Goal: Find specific page/section: Find specific page/section

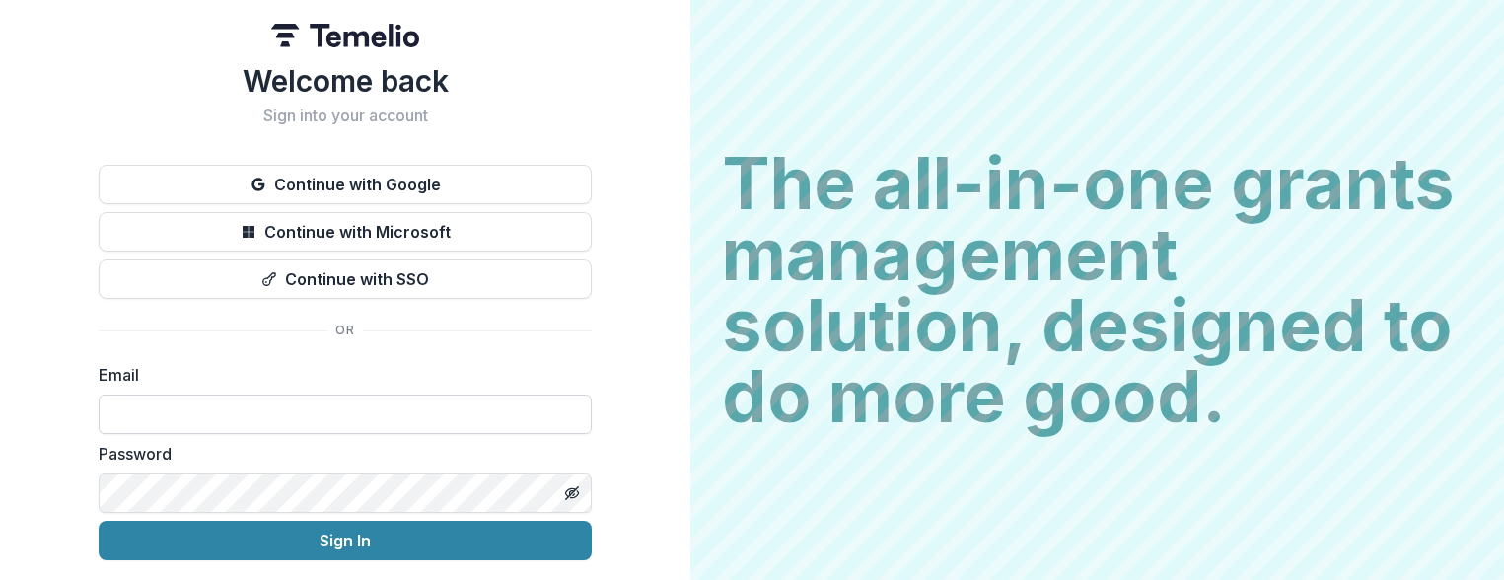
click at [336, 409] on input at bounding box center [345, 413] width 493 height 39
type input "**********"
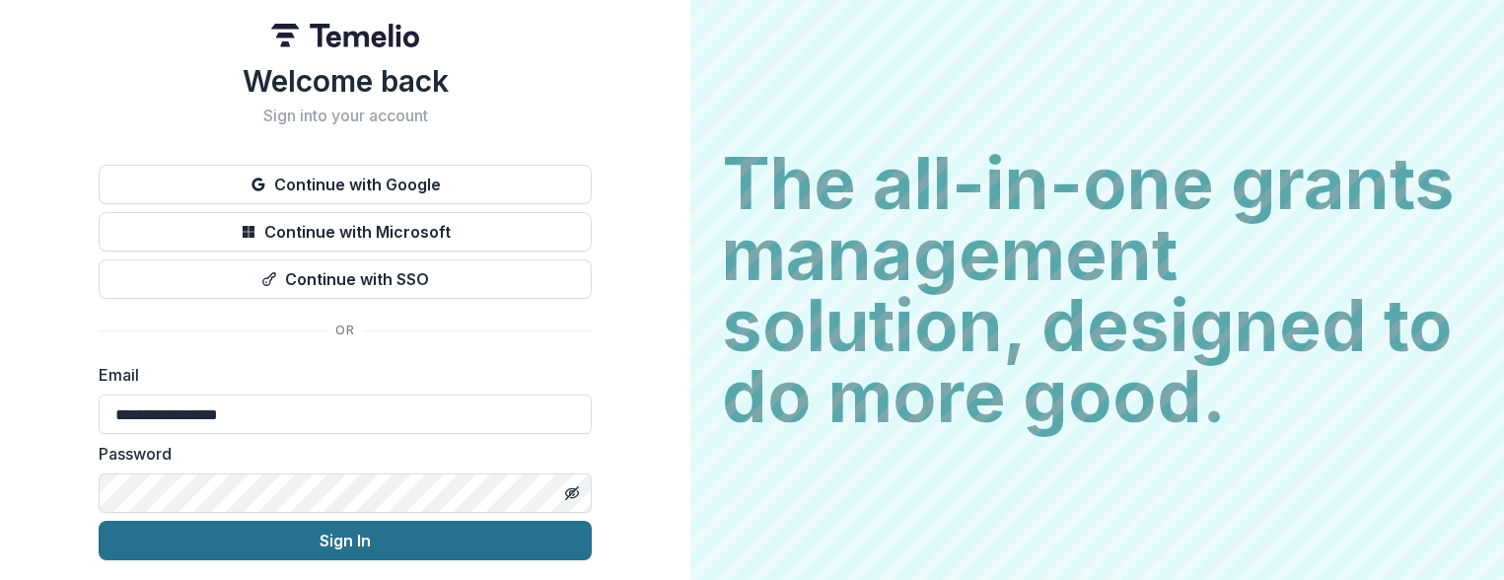
click at [324, 529] on button "Sign In" at bounding box center [345, 540] width 493 height 39
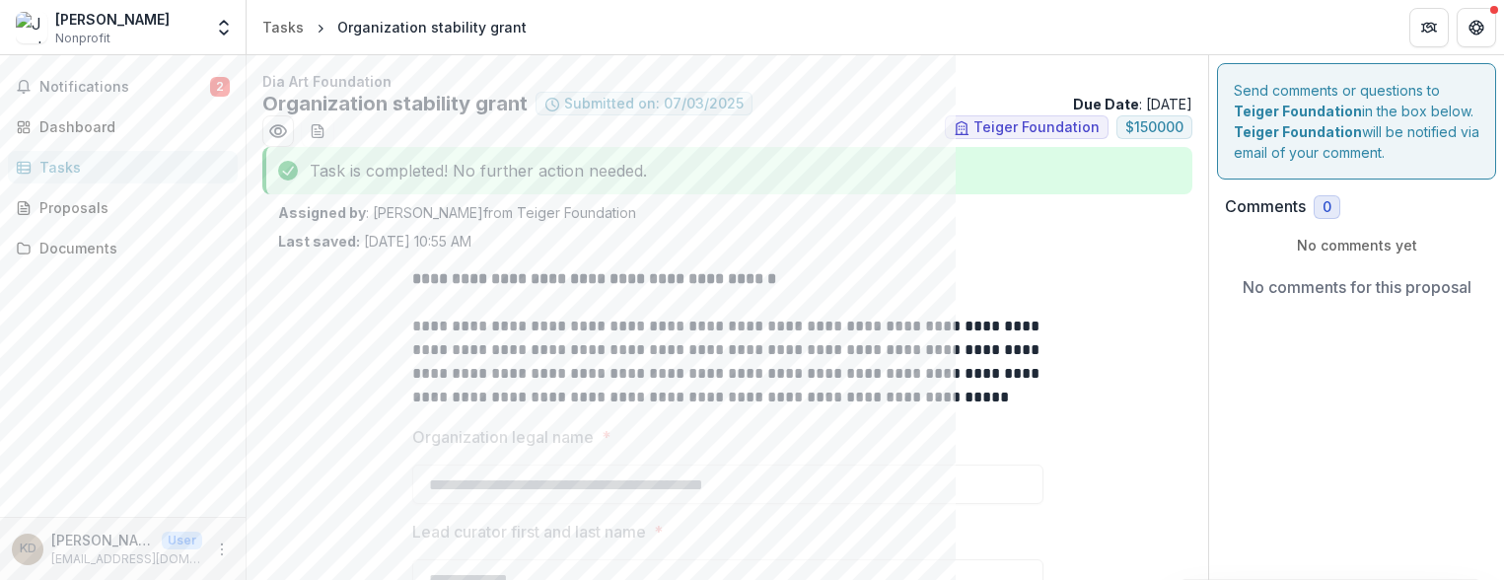
scroll to position [3, 0]
click at [83, 214] on div "Proposals" at bounding box center [130, 207] width 182 height 21
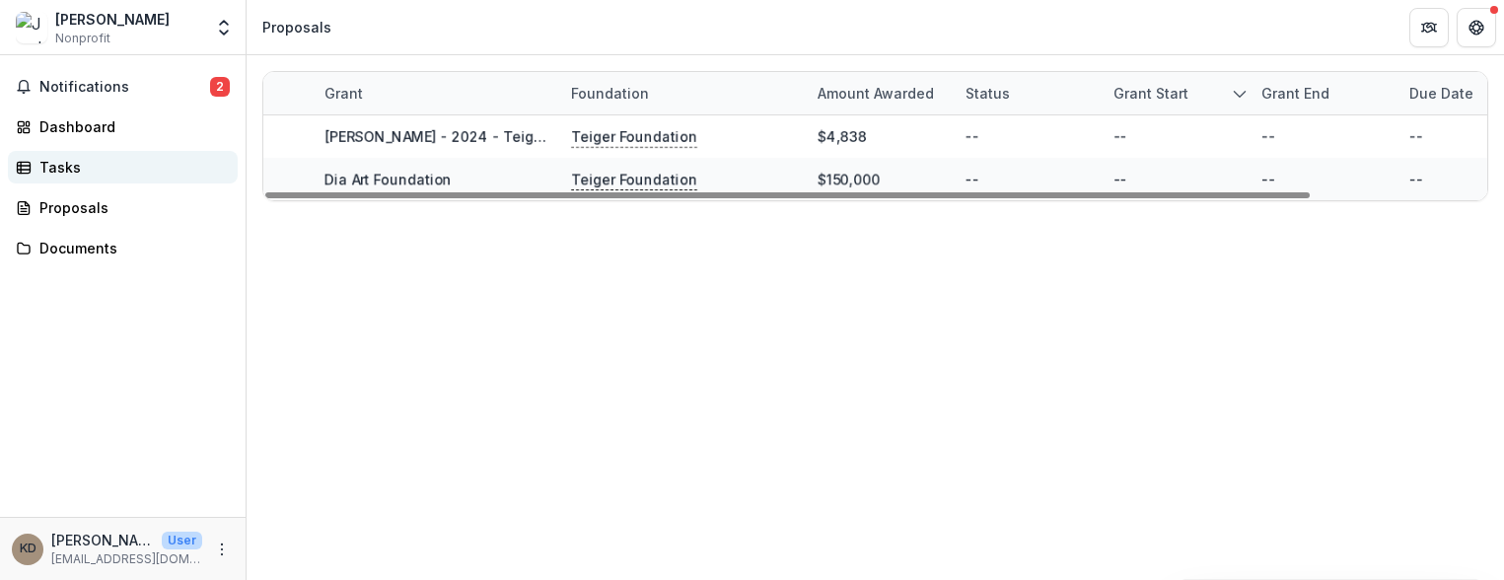
click at [68, 161] on div "Tasks" at bounding box center [130, 167] width 182 height 21
